Goal: Transaction & Acquisition: Purchase product/service

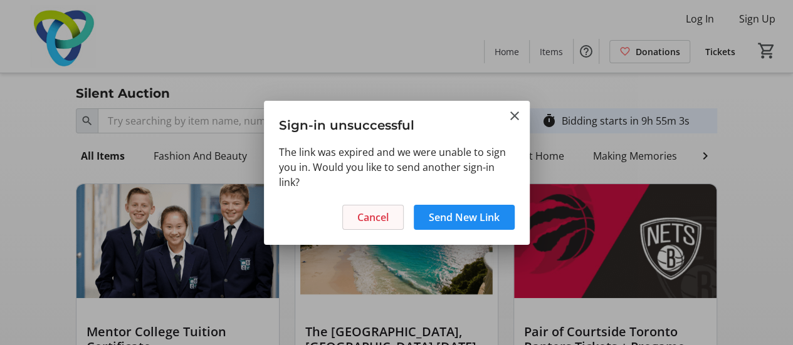
click at [382, 212] on span "Cancel" at bounding box center [372, 217] width 31 height 15
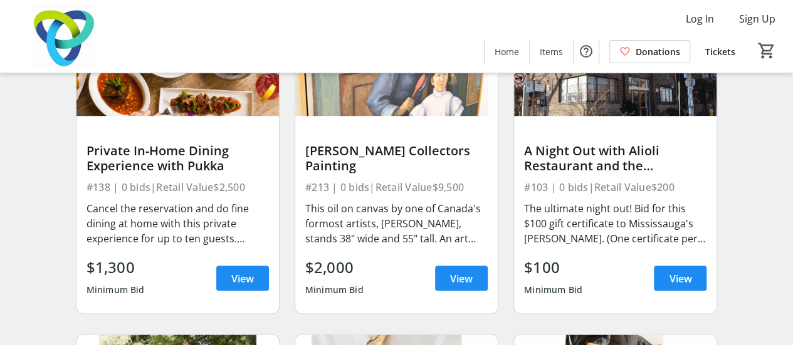
scroll to position [5829, 0]
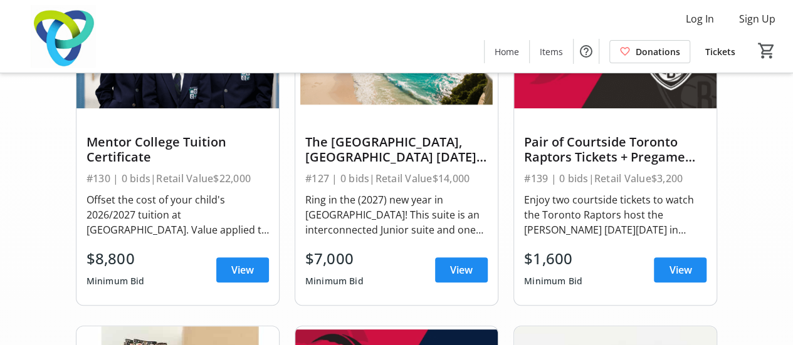
scroll to position [0, 0]
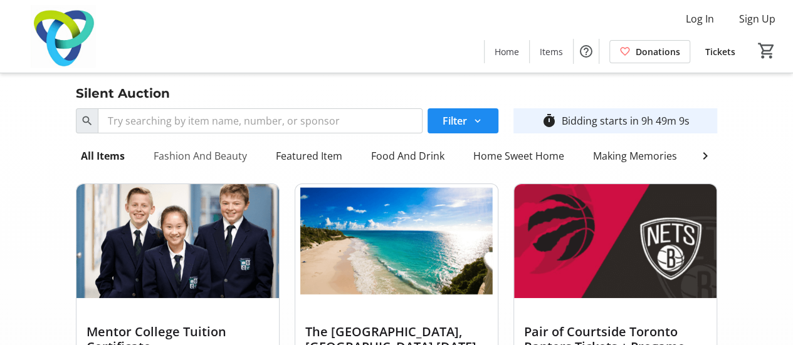
click at [226, 161] on div "Fashion And Beauty" at bounding box center [199, 155] width 103 height 25
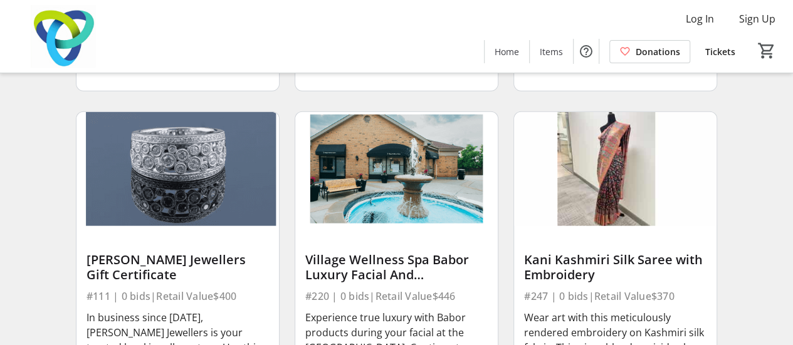
scroll to position [1713, 0]
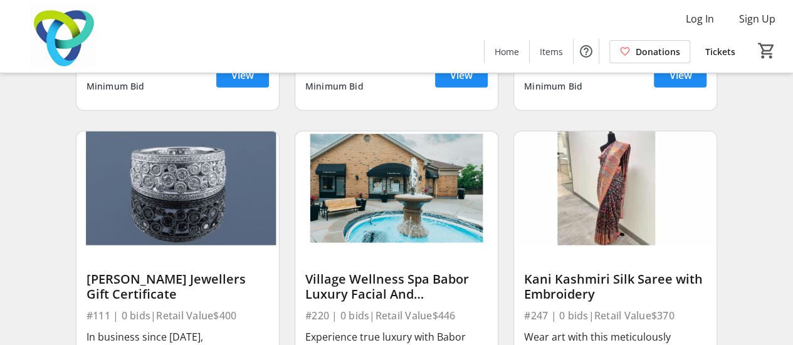
click at [586, 205] on img at bounding box center [615, 189] width 202 height 114
click at [596, 299] on div "Kani Kashmiri Silk Saree with Embroidery" at bounding box center [615, 287] width 182 height 30
click at [588, 293] on div "Kani Kashmiri Silk Saree with Embroidery" at bounding box center [615, 287] width 182 height 30
click at [601, 246] on img at bounding box center [615, 189] width 202 height 114
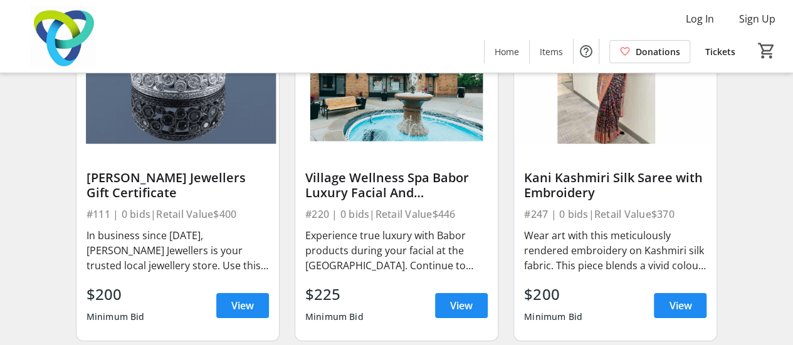
scroll to position [1816, 0]
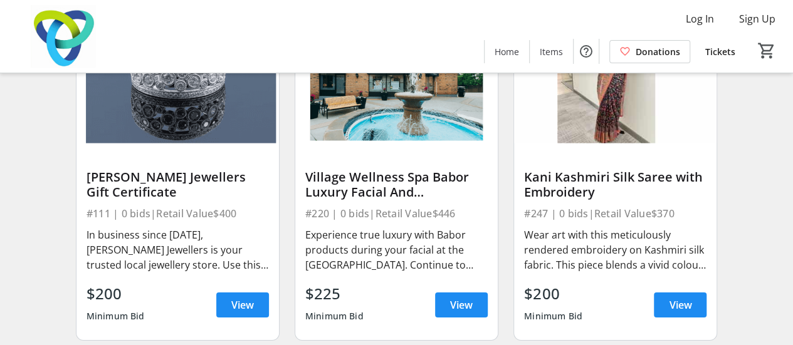
click at [608, 246] on div "Wear art with this meticulously rendered embroidery on Kashmiri silk fabric. Th…" at bounding box center [615, 249] width 182 height 45
click at [688, 313] on span "View" at bounding box center [679, 305] width 23 height 15
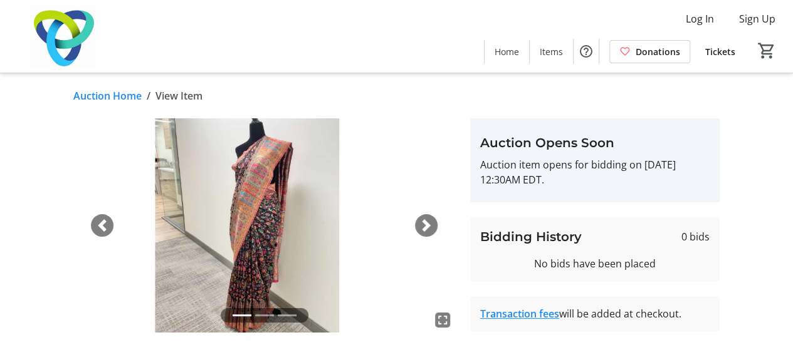
click at [424, 218] on div "Next" at bounding box center [426, 225] width 23 height 23
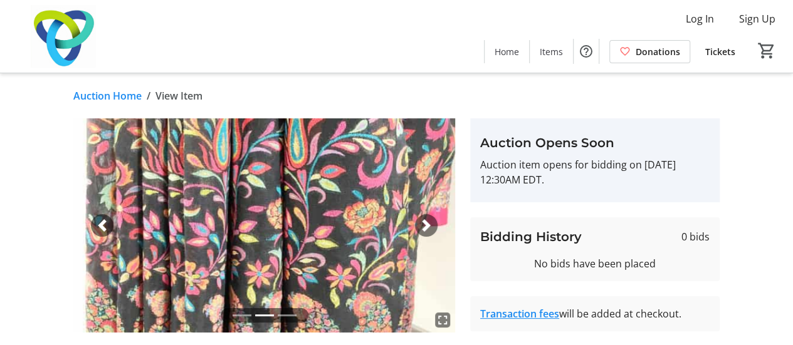
click at [424, 218] on div "Next" at bounding box center [426, 225] width 23 height 23
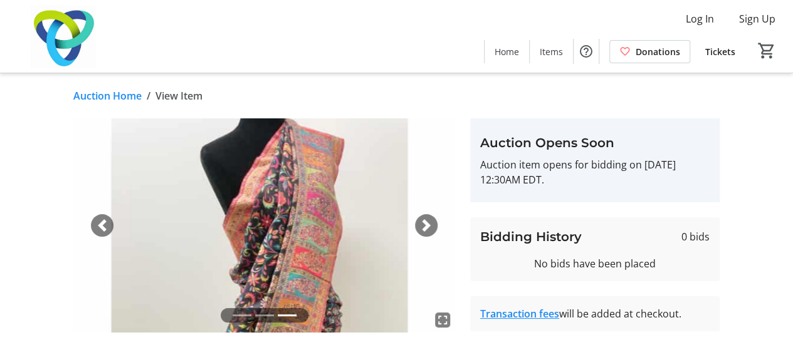
click at [420, 232] on div "Next" at bounding box center [426, 225] width 23 height 23
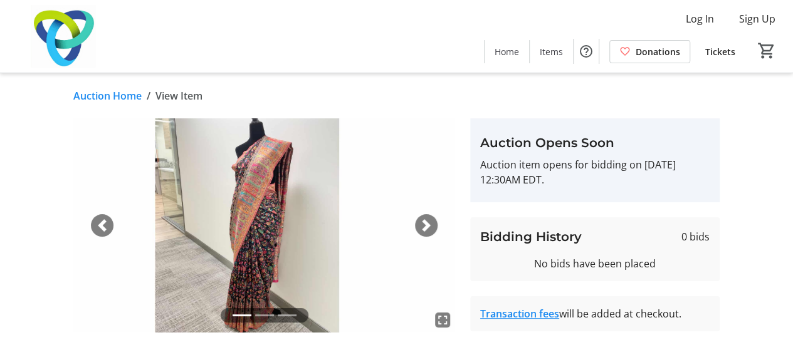
click at [420, 232] on div "Next" at bounding box center [426, 225] width 23 height 23
